Goal: Task Accomplishment & Management: Manage account settings

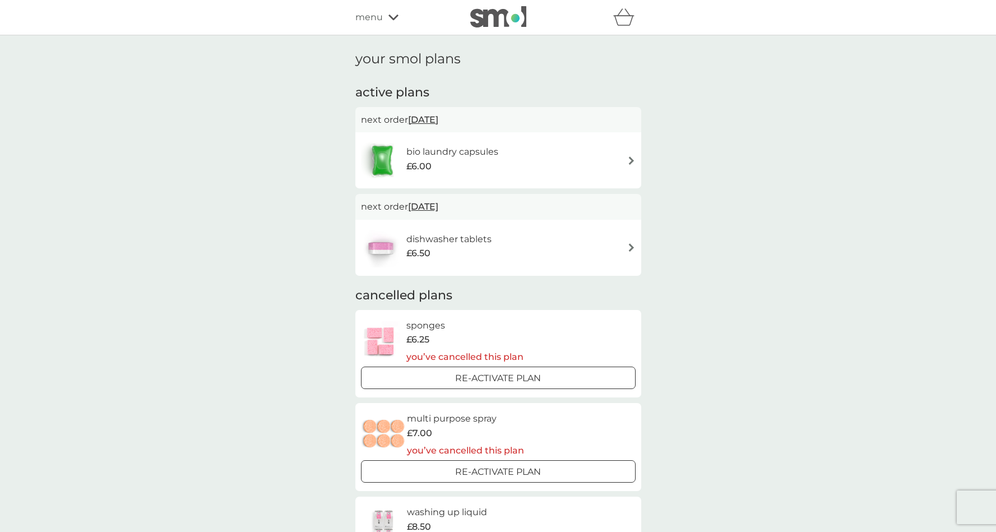
click at [632, 244] on img at bounding box center [631, 247] width 8 height 8
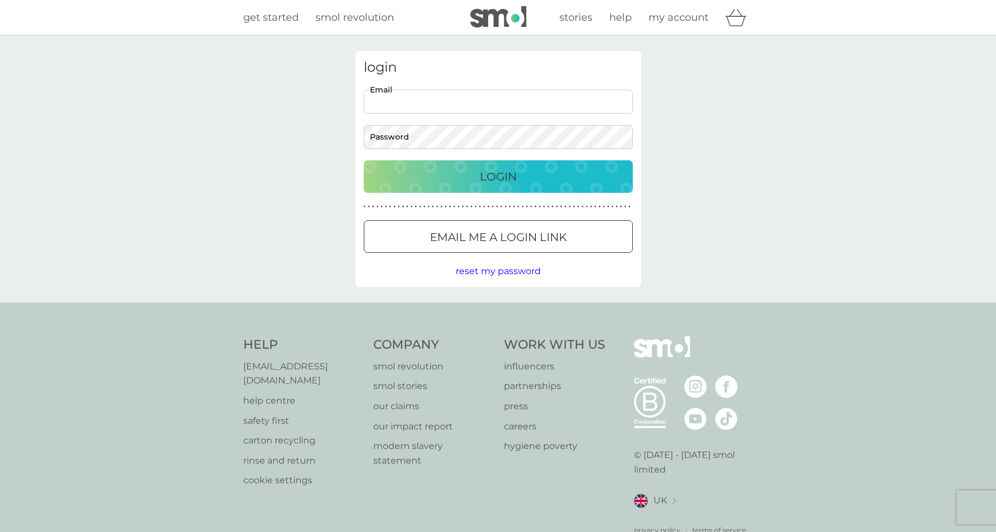
type input "julia@holisticyoga.co.uk"
click at [498, 176] on button "Login" at bounding box center [498, 176] width 269 height 33
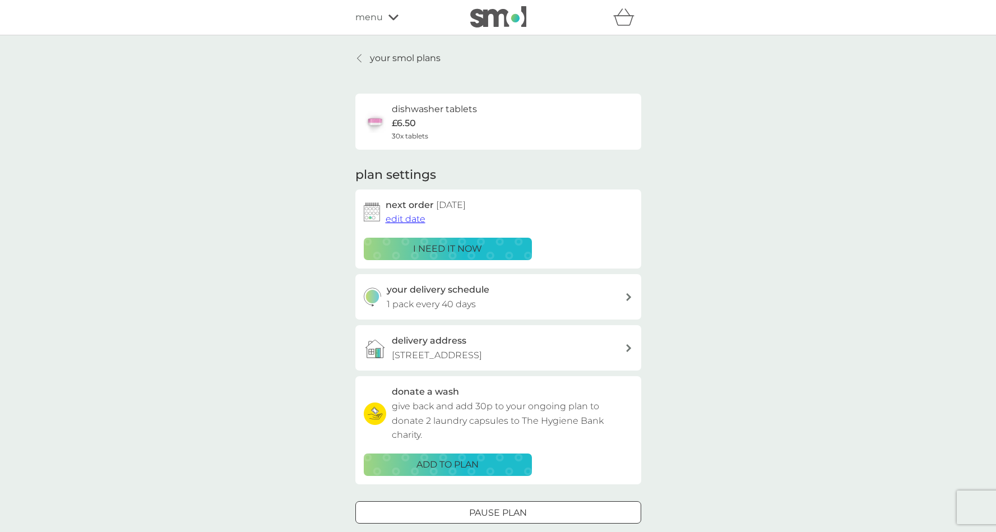
click at [401, 58] on p "your smol plans" at bounding box center [405, 58] width 71 height 15
